Goal: Information Seeking & Learning: Find specific page/section

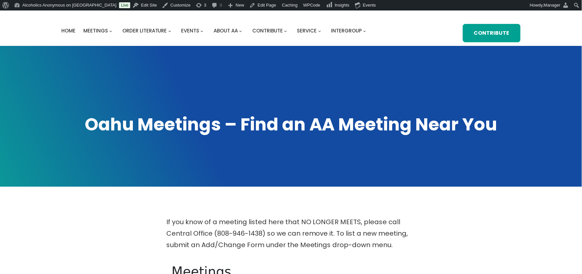
scroll to position [263, 0]
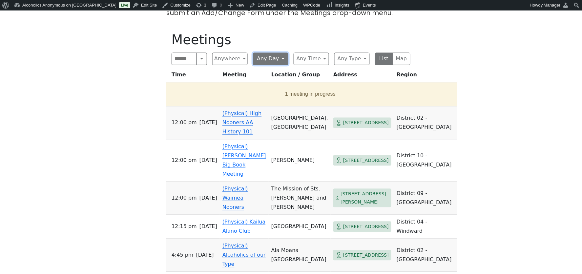
click at [285, 53] on button "Any Day" at bounding box center [270, 59] width 35 height 12
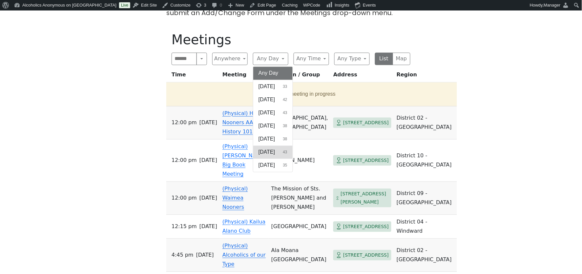
click at [271, 149] on span "[DATE]" at bounding box center [267, 153] width 16 height 8
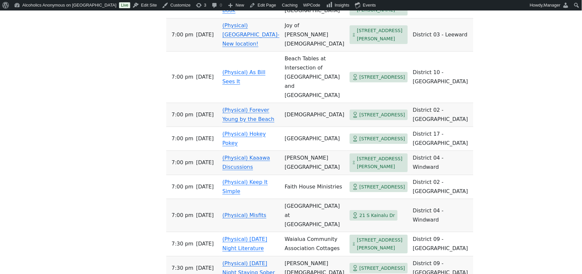
scroll to position [1050, 0]
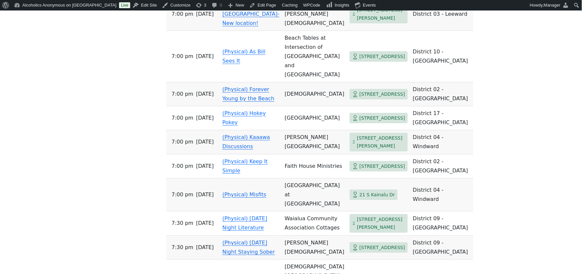
click at [244, 26] on link "(Physical) Anela Hulu- New location!" at bounding box center [251, 14] width 57 height 25
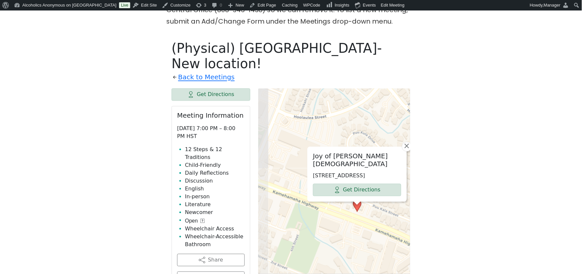
drag, startPoint x: 297, startPoint y: 227, endPoint x: 340, endPoint y: 205, distance: 49.0
click at [340, 205] on div "Joy of Christ Lutheran Church 784 Kamehameha Hwy, Pearl City, HI 96782, USA Get…" at bounding box center [334, 253] width 152 height 328
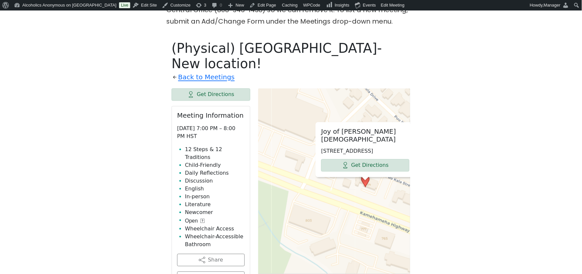
click at [280, 130] on div "Joy of Christ Lutheran Church 784 Kamehameha Hwy, Pearl City, HI 96782, USA Get…" at bounding box center [334, 253] width 152 height 328
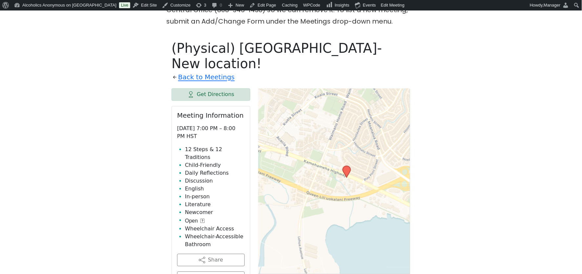
drag, startPoint x: 386, startPoint y: 141, endPoint x: 362, endPoint y: 159, distance: 30.4
click at [362, 159] on div "Leaflet | © OpenStreetMap contributors © CARTO" at bounding box center [334, 253] width 152 height 328
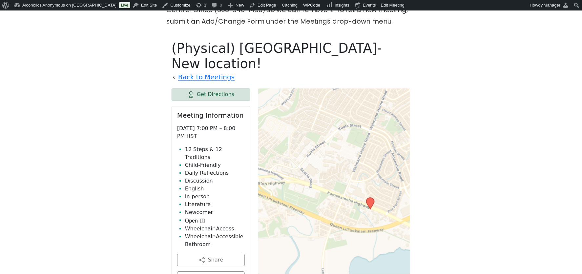
drag, startPoint x: 350, startPoint y: 166, endPoint x: 282, endPoint y: 124, distance: 79.6
click at [289, 124] on div "Leaflet | © OpenStreetMap contributors © CARTO" at bounding box center [334, 253] width 152 height 328
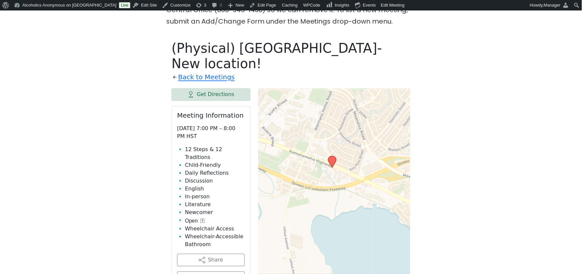
drag, startPoint x: 367, startPoint y: 129, endPoint x: 333, endPoint y: 87, distance: 53.9
click at [333, 89] on div "Leaflet | © OpenStreetMap contributors © CARTO" at bounding box center [334, 253] width 152 height 328
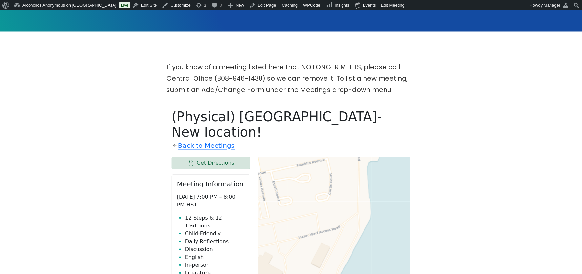
scroll to position [173, 0]
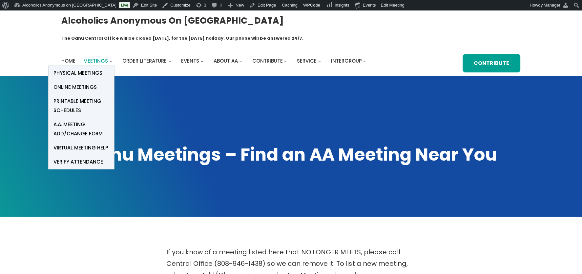
click at [102, 57] on span "Meetings" at bounding box center [95, 60] width 25 height 7
click at [97, 57] on span "Meetings" at bounding box center [95, 60] width 25 height 7
click at [98, 57] on span "Meetings" at bounding box center [95, 60] width 25 height 7
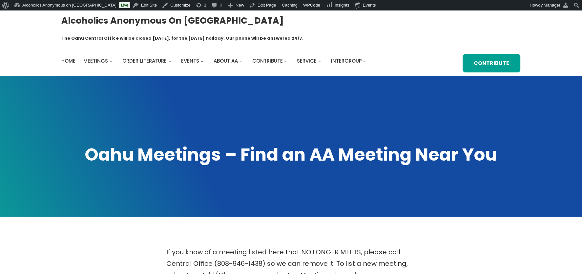
scroll to position [263, 0]
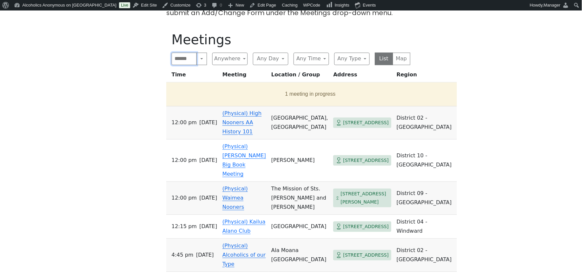
click at [183, 53] on input "Search" at bounding box center [184, 59] width 25 height 12
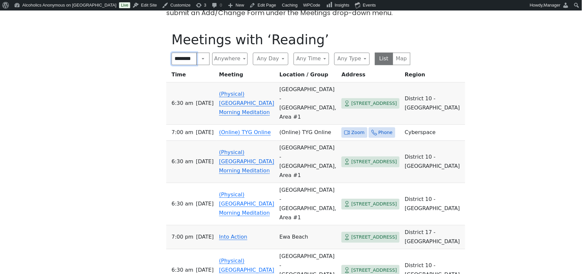
scroll to position [0, 2]
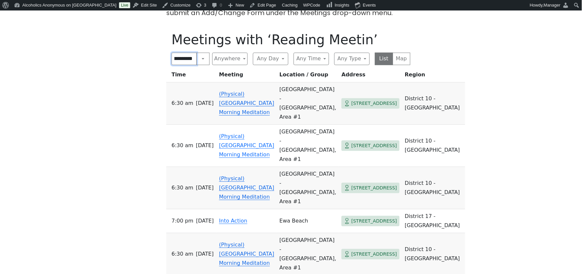
scroll to position [0, 22]
click input "submit" at bounding box center [0, 0] width 0 height 0
click at [187, 53] on input "**********" at bounding box center [184, 59] width 25 height 12
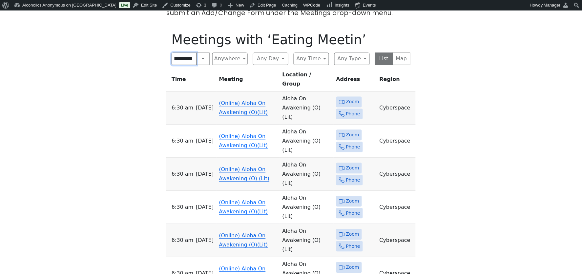
scroll to position [0, 17]
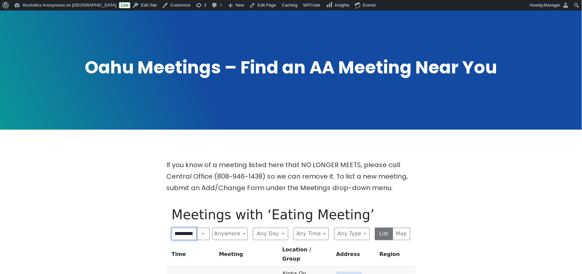
click at [190, 228] on input "**********" at bounding box center [184, 234] width 25 height 12
type input "**********"
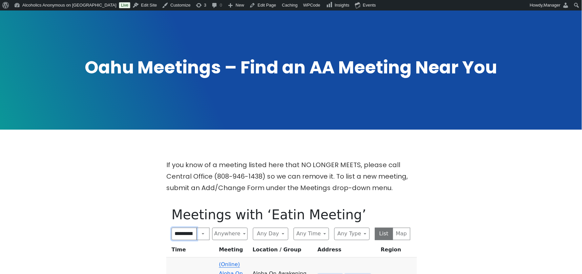
click at [184, 228] on input "**********" at bounding box center [184, 234] width 25 height 12
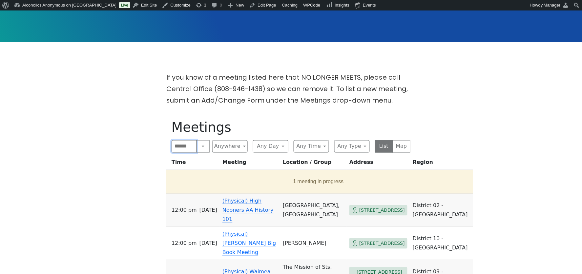
scroll to position [219, 0]
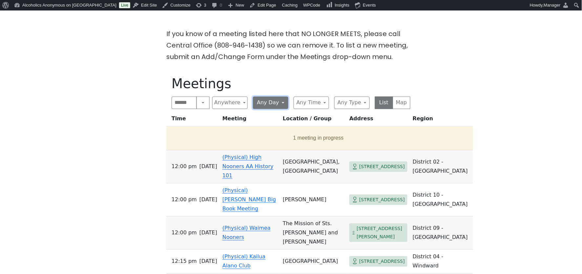
click at [279, 97] on button "Any Day" at bounding box center [270, 103] width 35 height 12
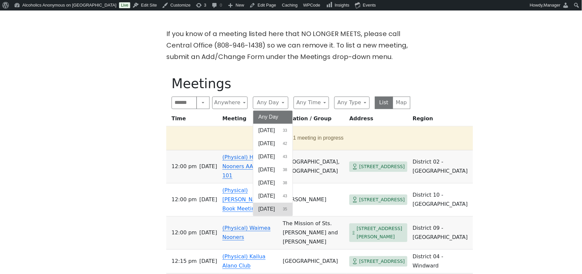
click at [275, 203] on button "[DATE] 35" at bounding box center [272, 209] width 39 height 13
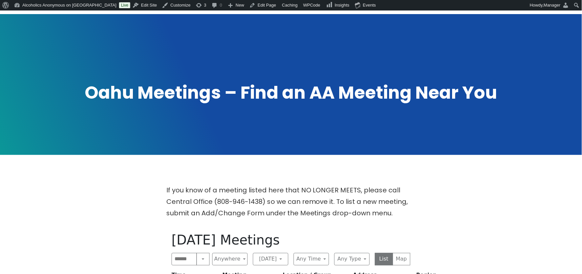
scroll to position [131, 0]
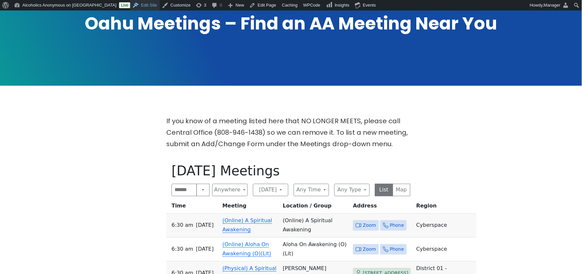
scroll to position [219, 0]
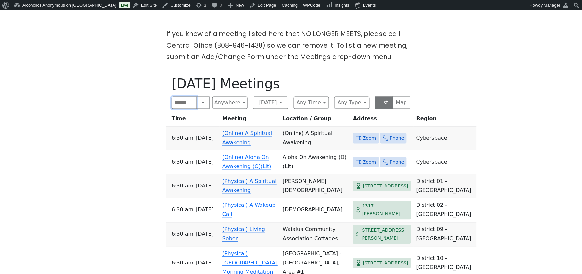
click at [183, 97] on input "Search" at bounding box center [184, 103] width 25 height 12
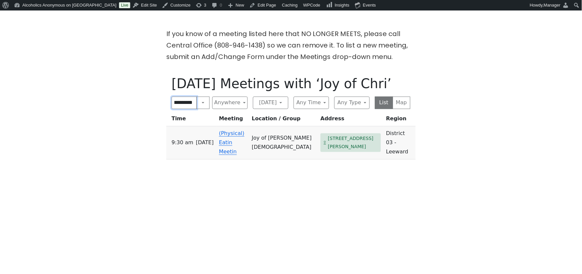
type input "**********"
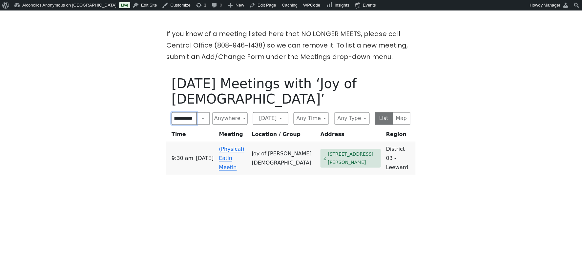
scroll to position [0, 11]
click at [182, 113] on input "**********" at bounding box center [184, 119] width 25 height 12
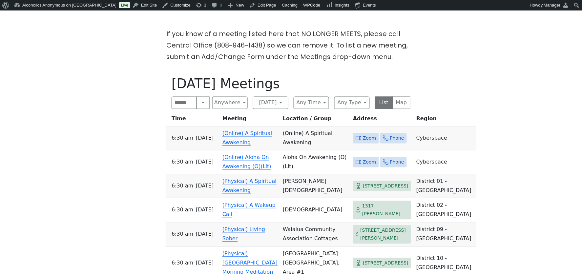
drag, startPoint x: 559, startPoint y: 100, endPoint x: 549, endPoint y: 97, distance: 10.5
